Goal: Task Accomplishment & Management: Manage account settings

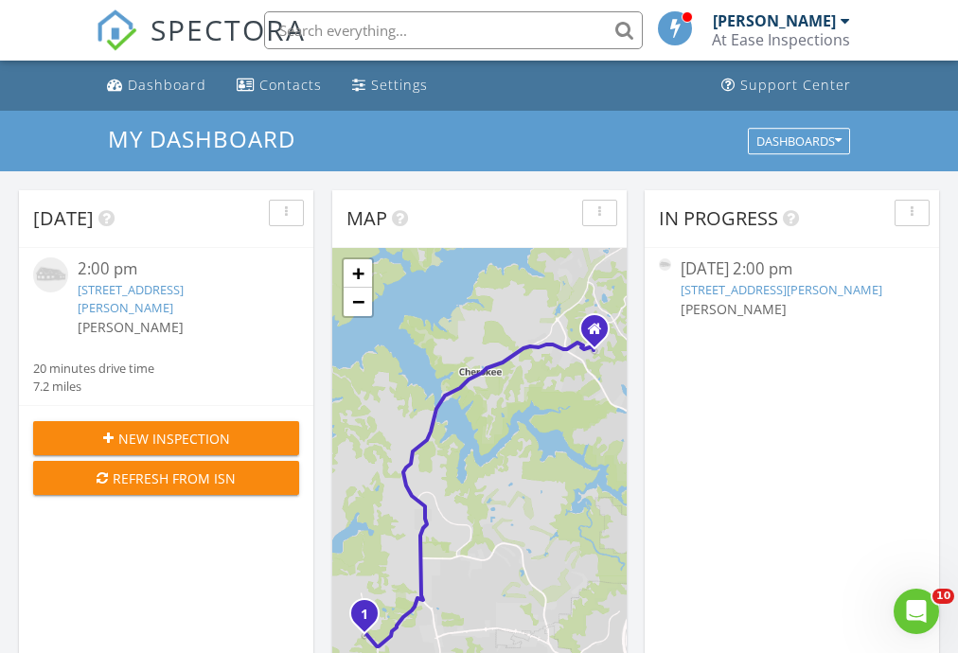
click at [772, 289] on link "[STREET_ADDRESS][PERSON_NAME]" at bounding box center [782, 289] width 202 height 17
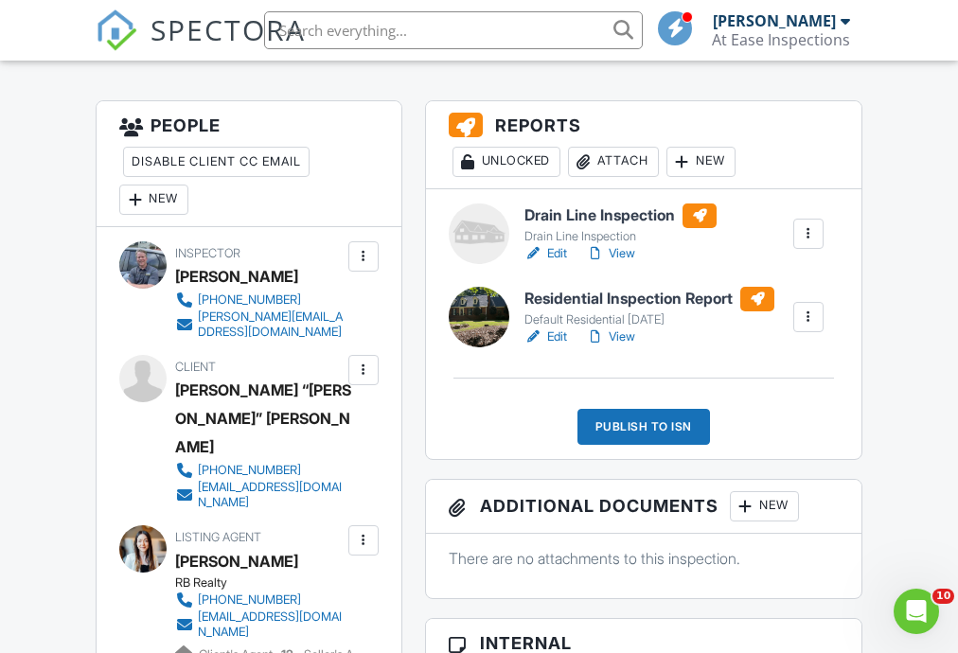
click at [550, 337] on link "Edit" at bounding box center [546, 337] width 43 height 19
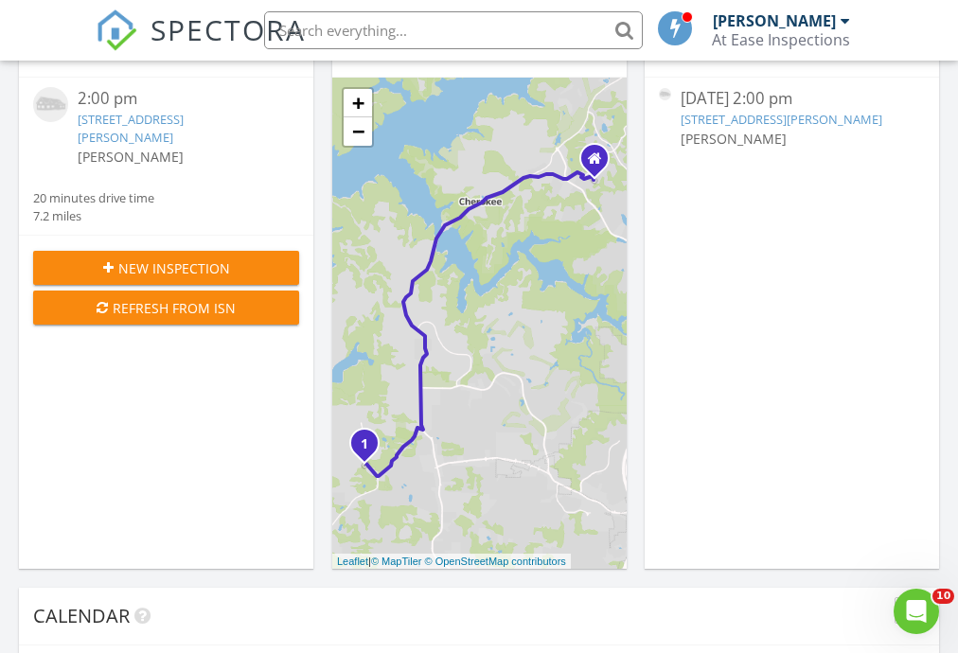
scroll to position [112, 0]
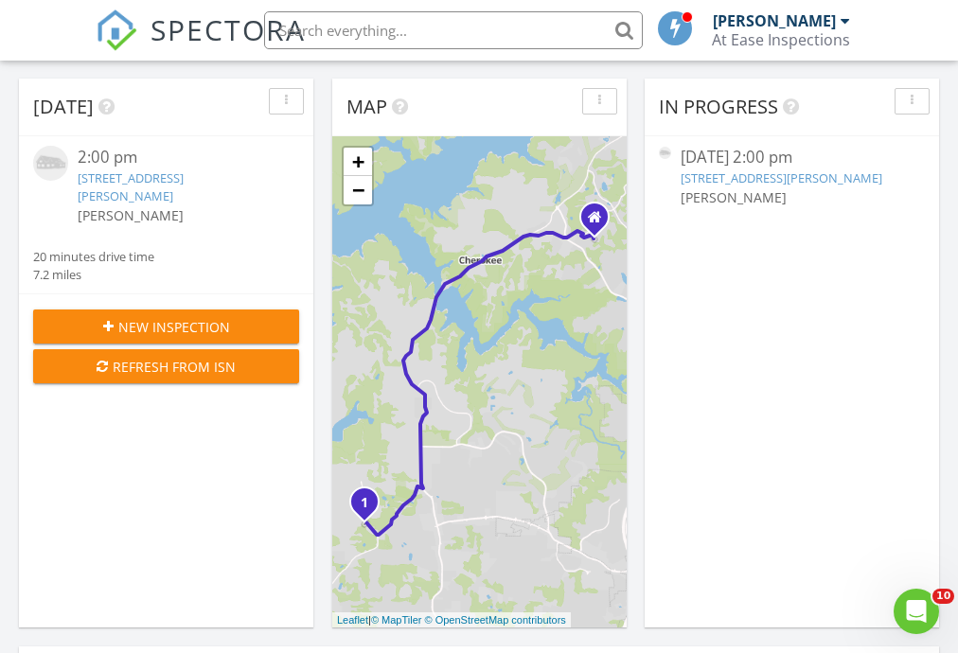
click at [777, 180] on link "[STREET_ADDRESS][PERSON_NAME]" at bounding box center [782, 177] width 202 height 17
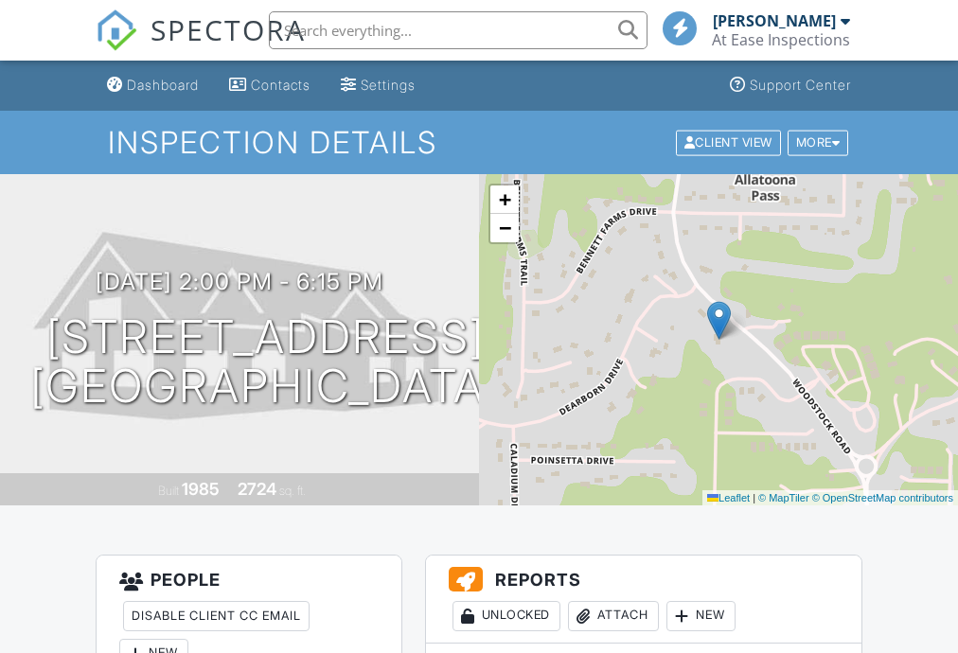
scroll to position [454, 0]
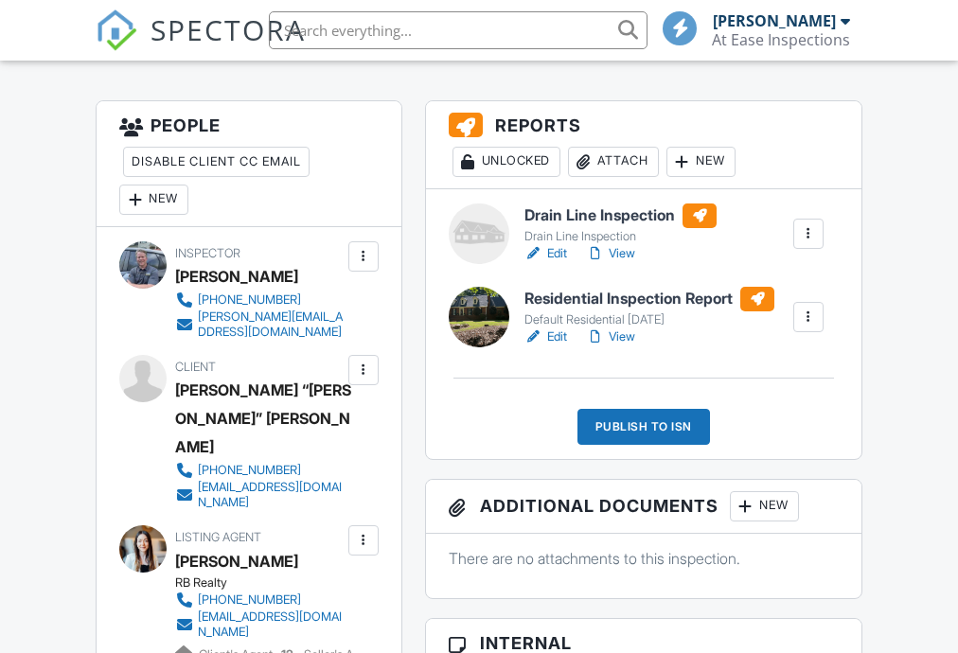
click at [626, 339] on link "View" at bounding box center [610, 337] width 49 height 19
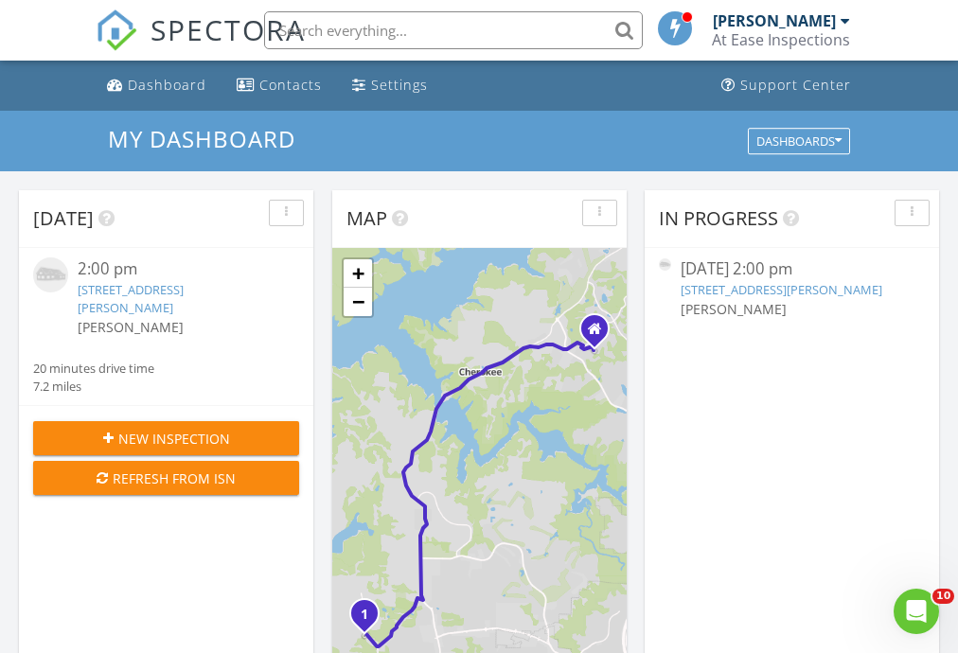
click at [776, 288] on link "[STREET_ADDRESS][PERSON_NAME]" at bounding box center [782, 289] width 202 height 17
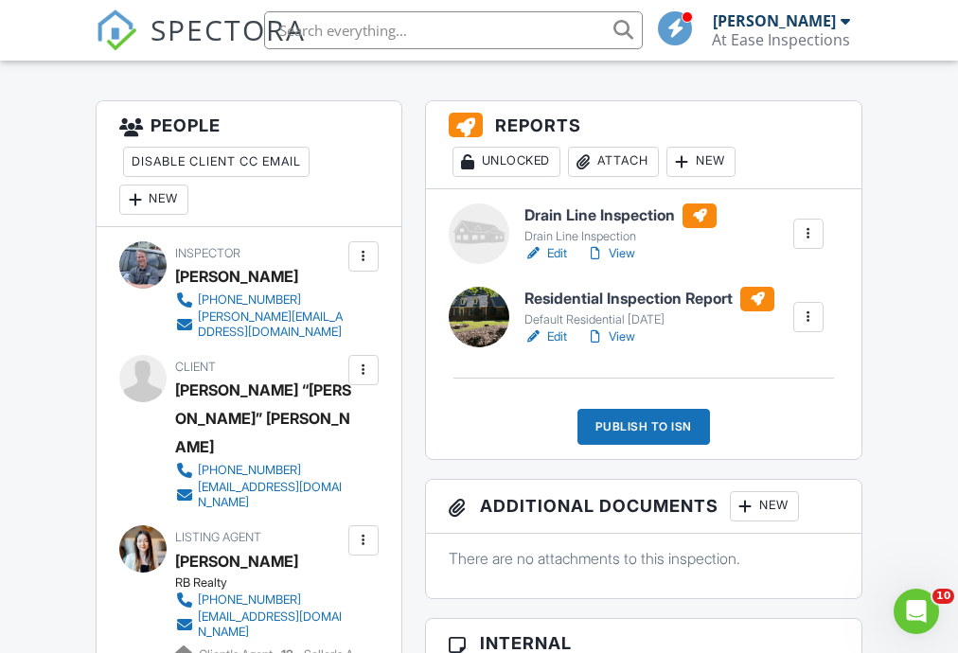
click at [625, 336] on link "View" at bounding box center [610, 337] width 49 height 19
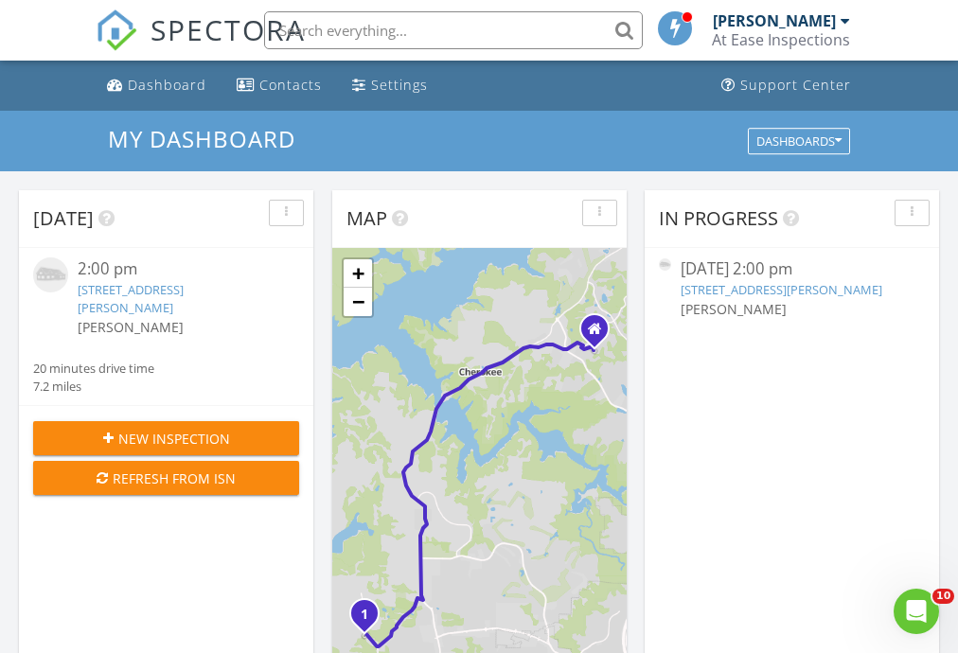
click at [790, 291] on link "[STREET_ADDRESS][PERSON_NAME]" at bounding box center [782, 289] width 202 height 17
